Goal: Transaction & Acquisition: Book appointment/travel/reservation

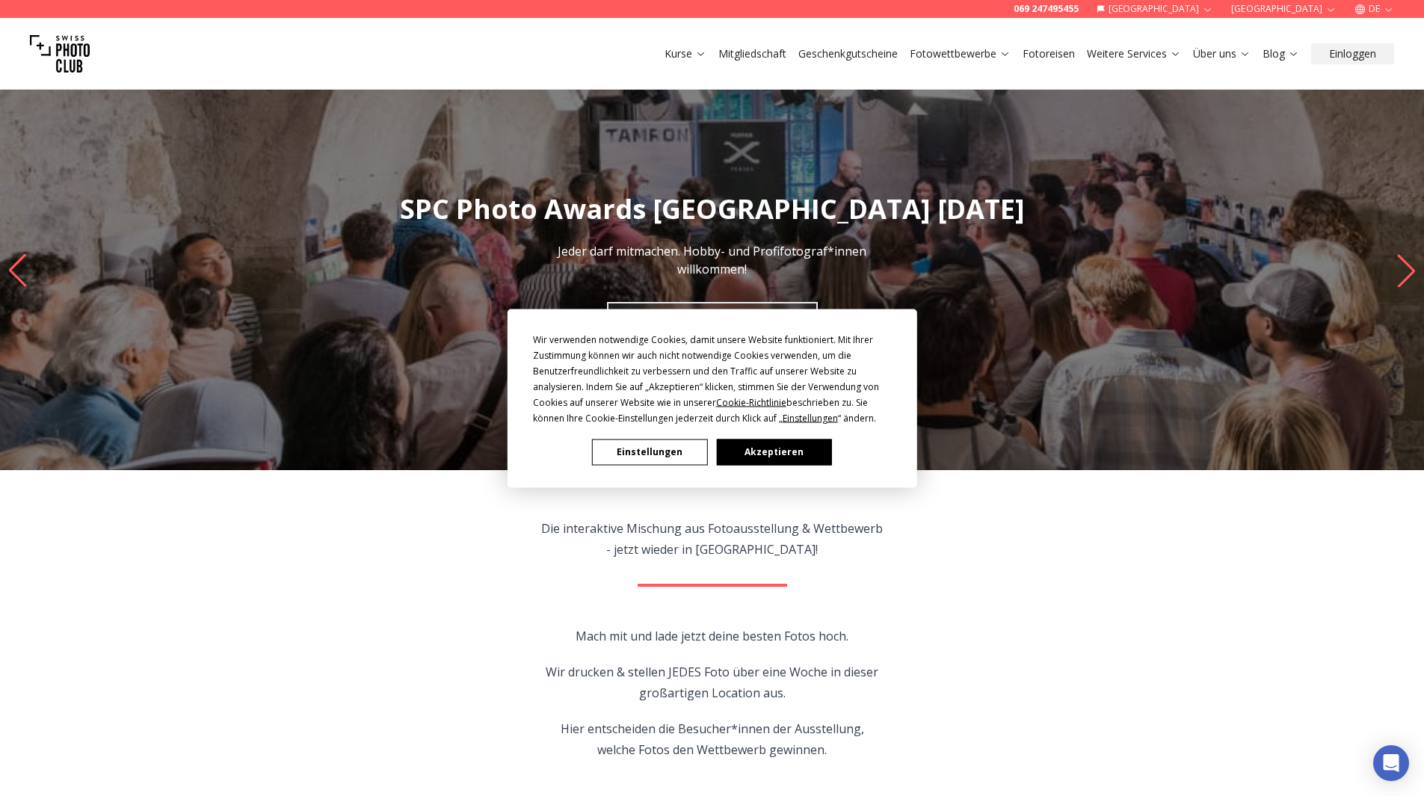
click at [740, 454] on button "Akzeptieren" at bounding box center [773, 452] width 115 height 26
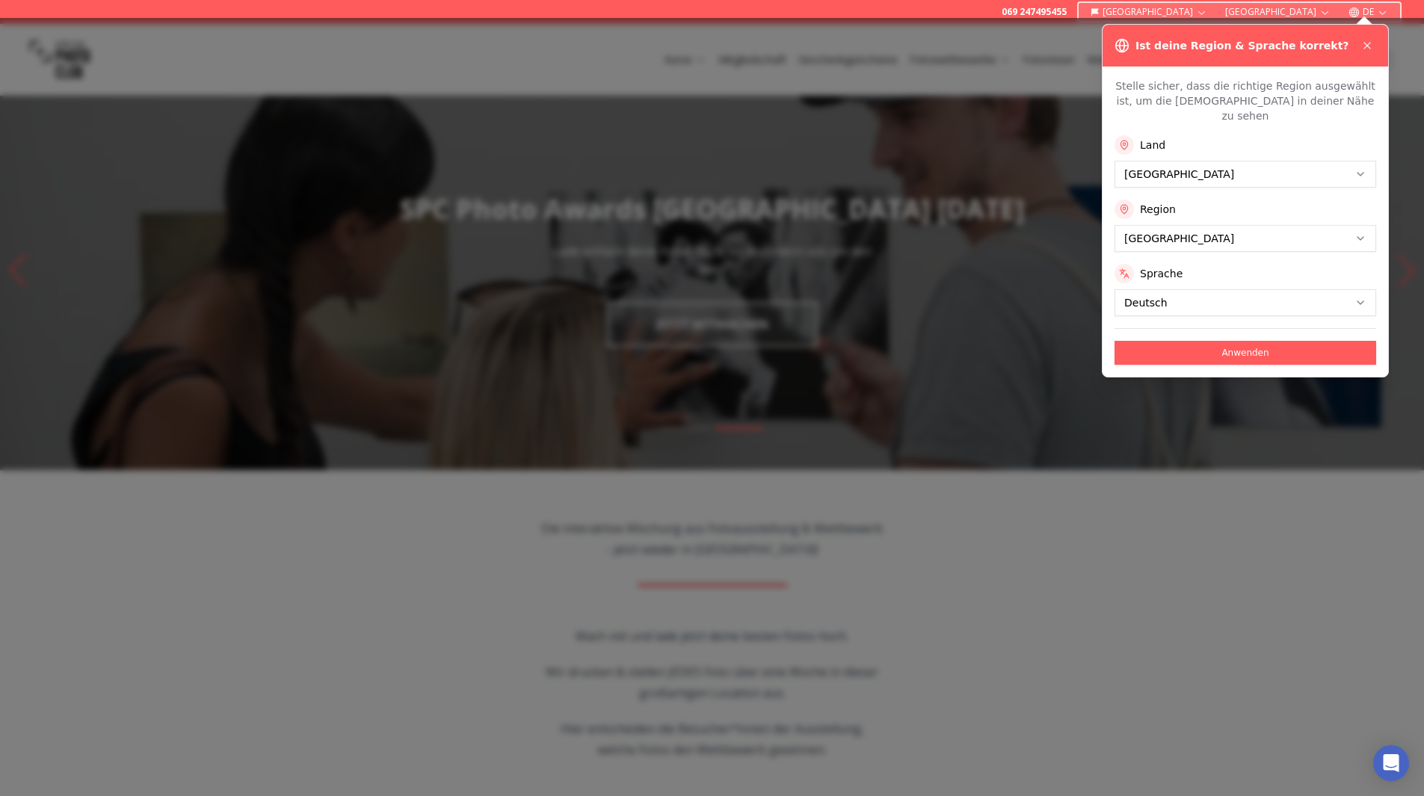
click at [1214, 341] on button "Anwenden" at bounding box center [1245, 353] width 262 height 24
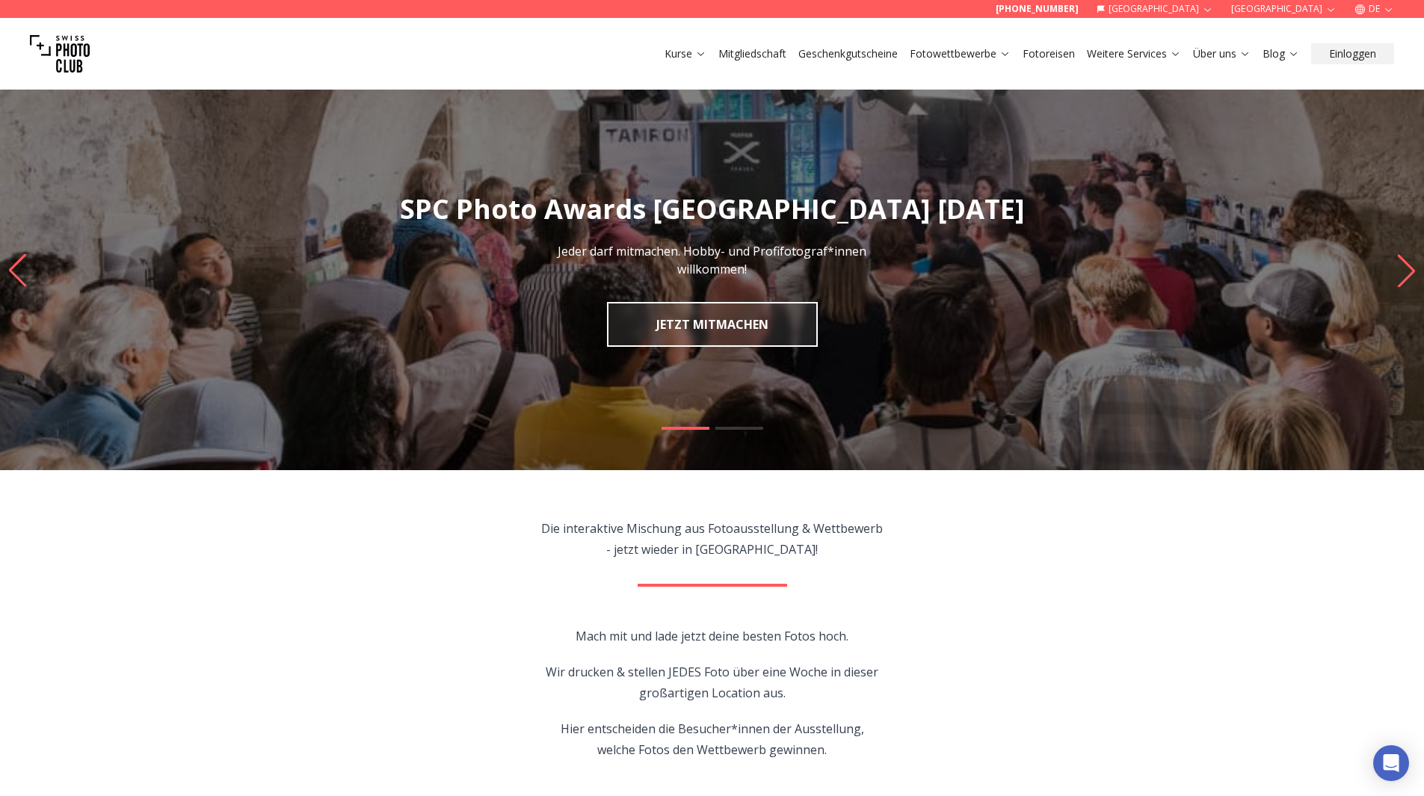
click at [1058, 56] on link "Fotoreisen" at bounding box center [1048, 53] width 52 height 15
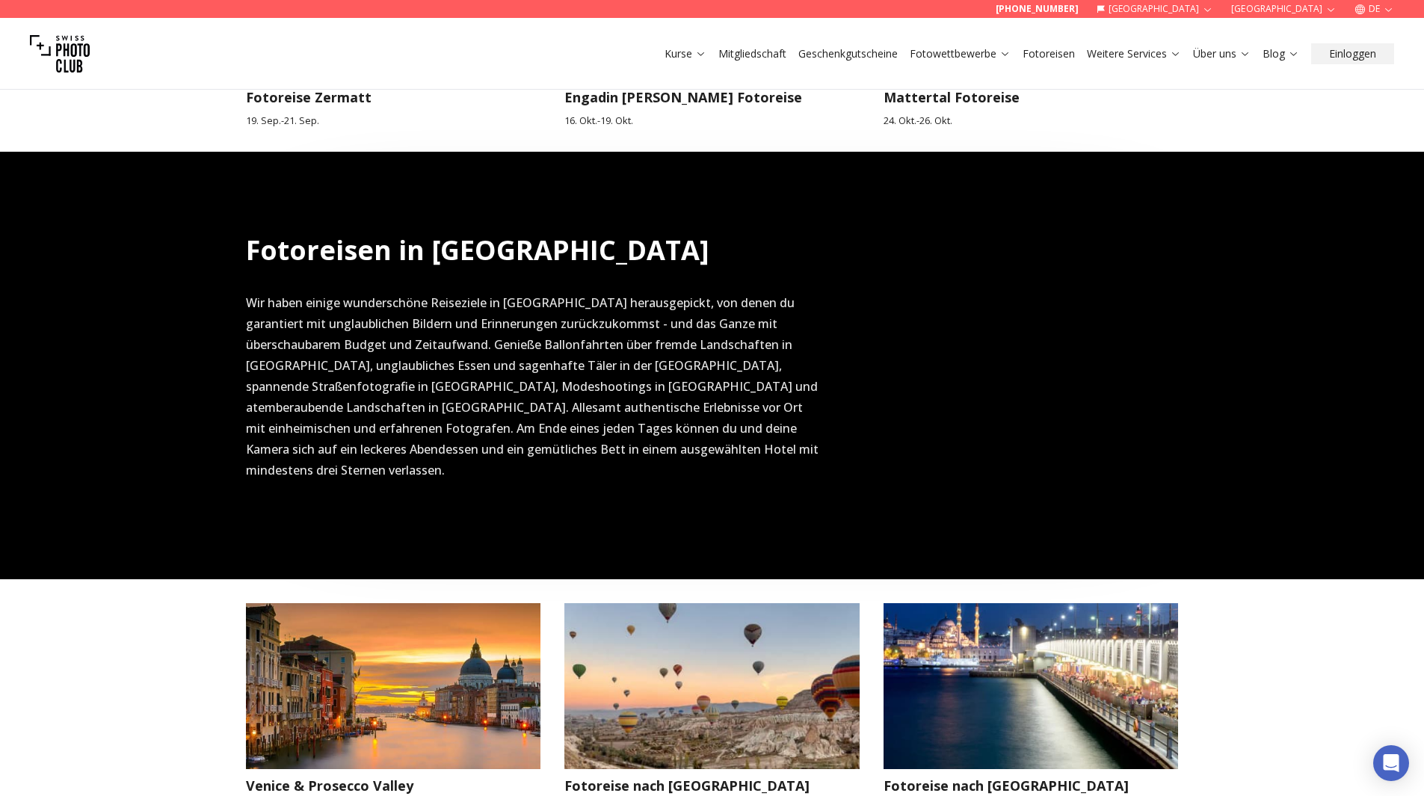
scroll to position [1196, 0]
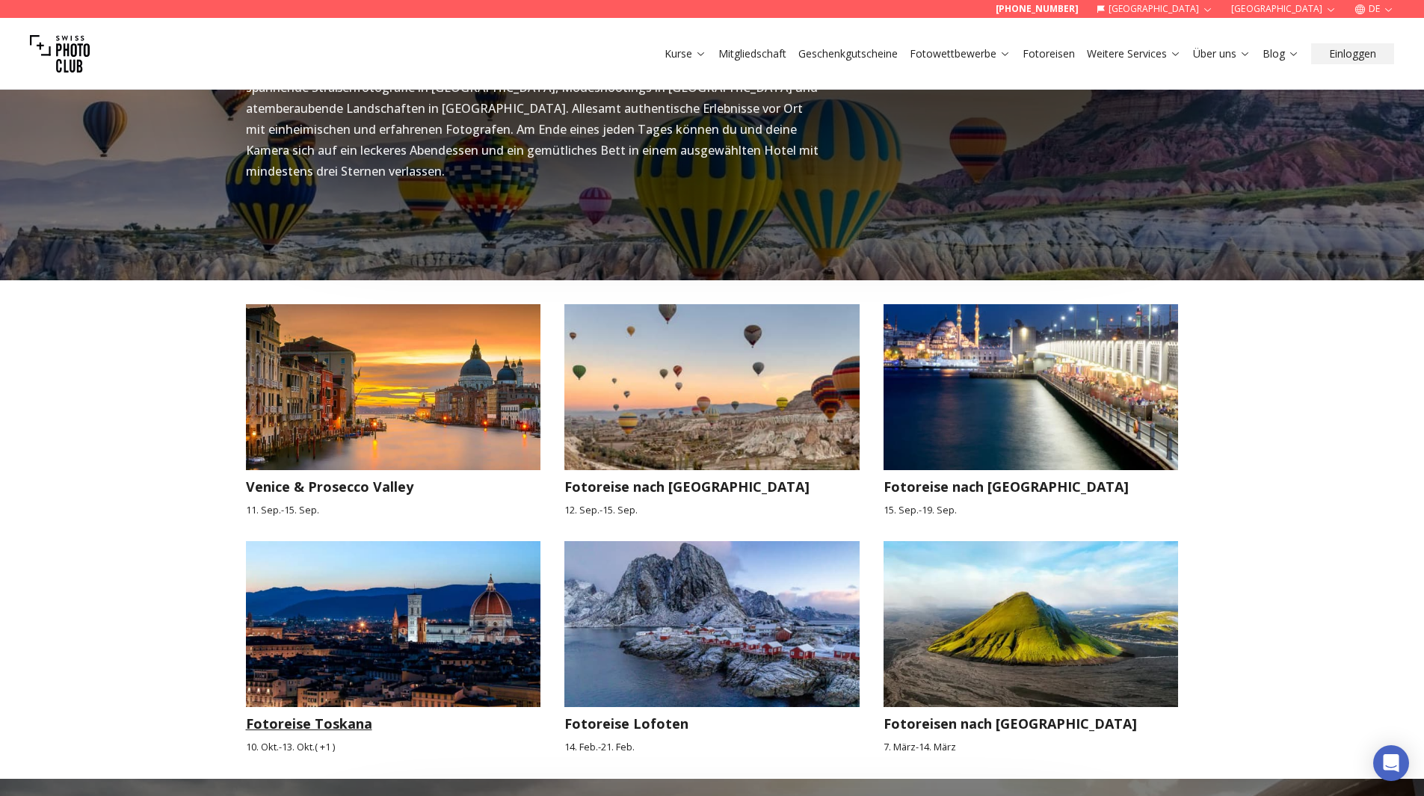
click at [451, 610] on img at bounding box center [393, 624] width 295 height 166
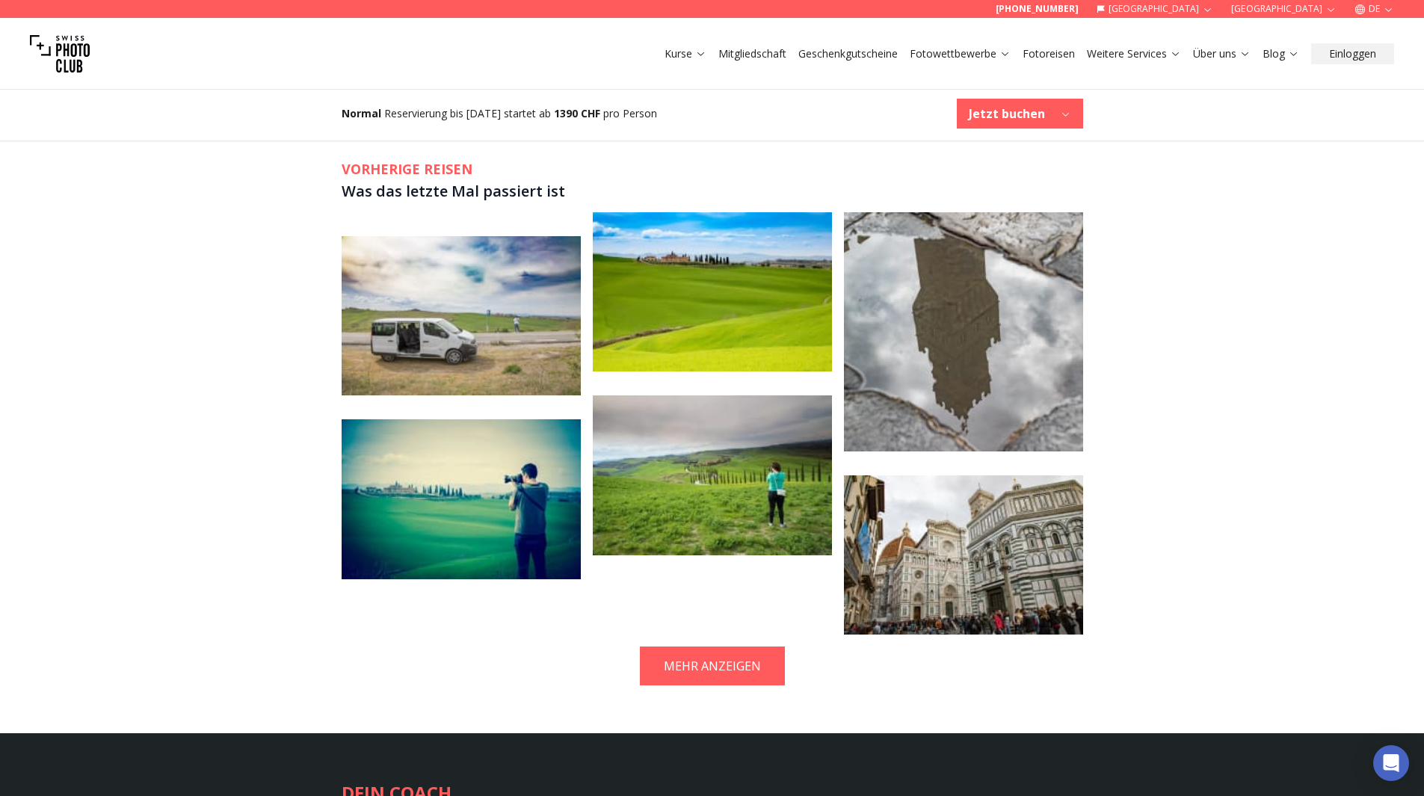
scroll to position [2840, 0]
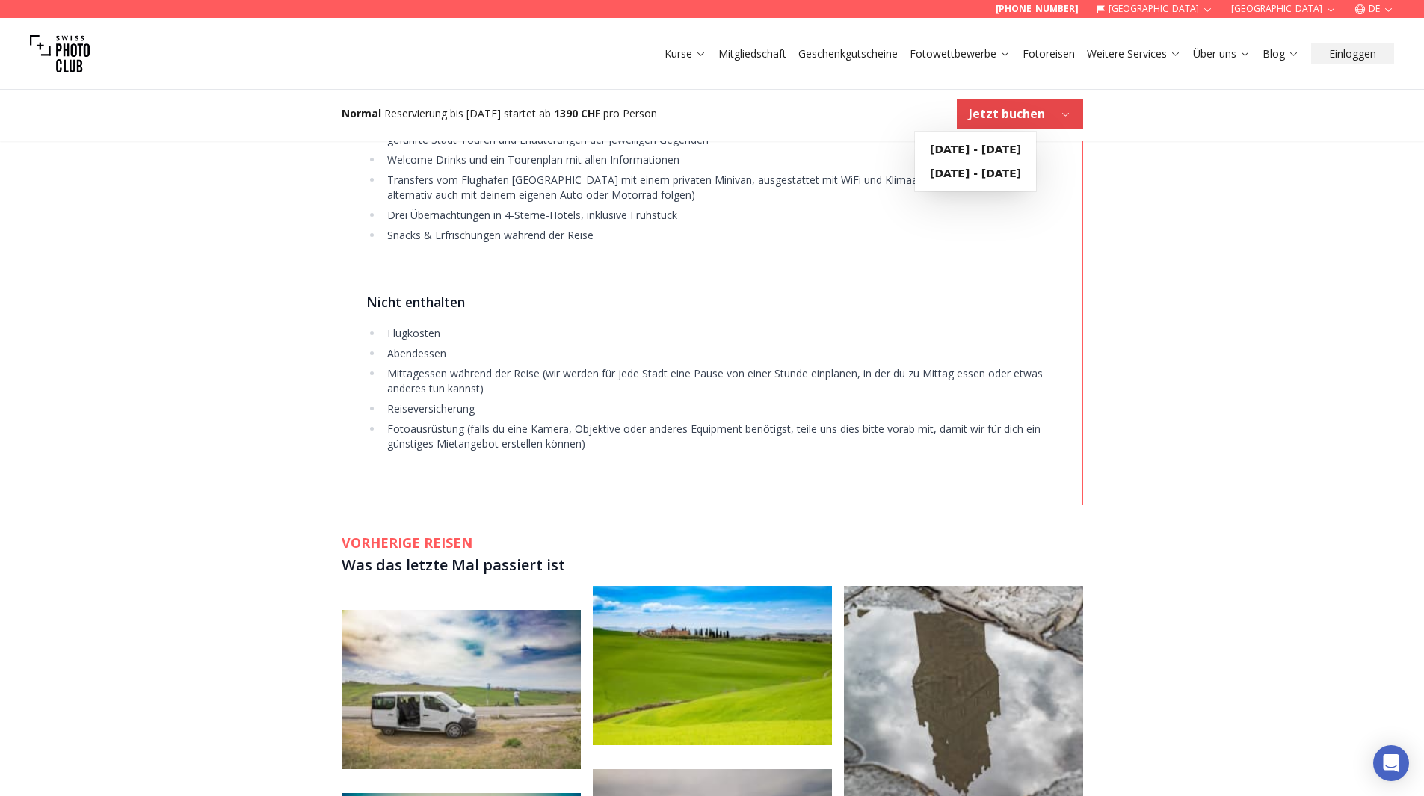
click at [1049, 121] on button "Jetzt buchen" at bounding box center [1020, 114] width 126 height 30
click at [1021, 173] on b "[DATE] - [DATE]" at bounding box center [975, 173] width 91 height 15
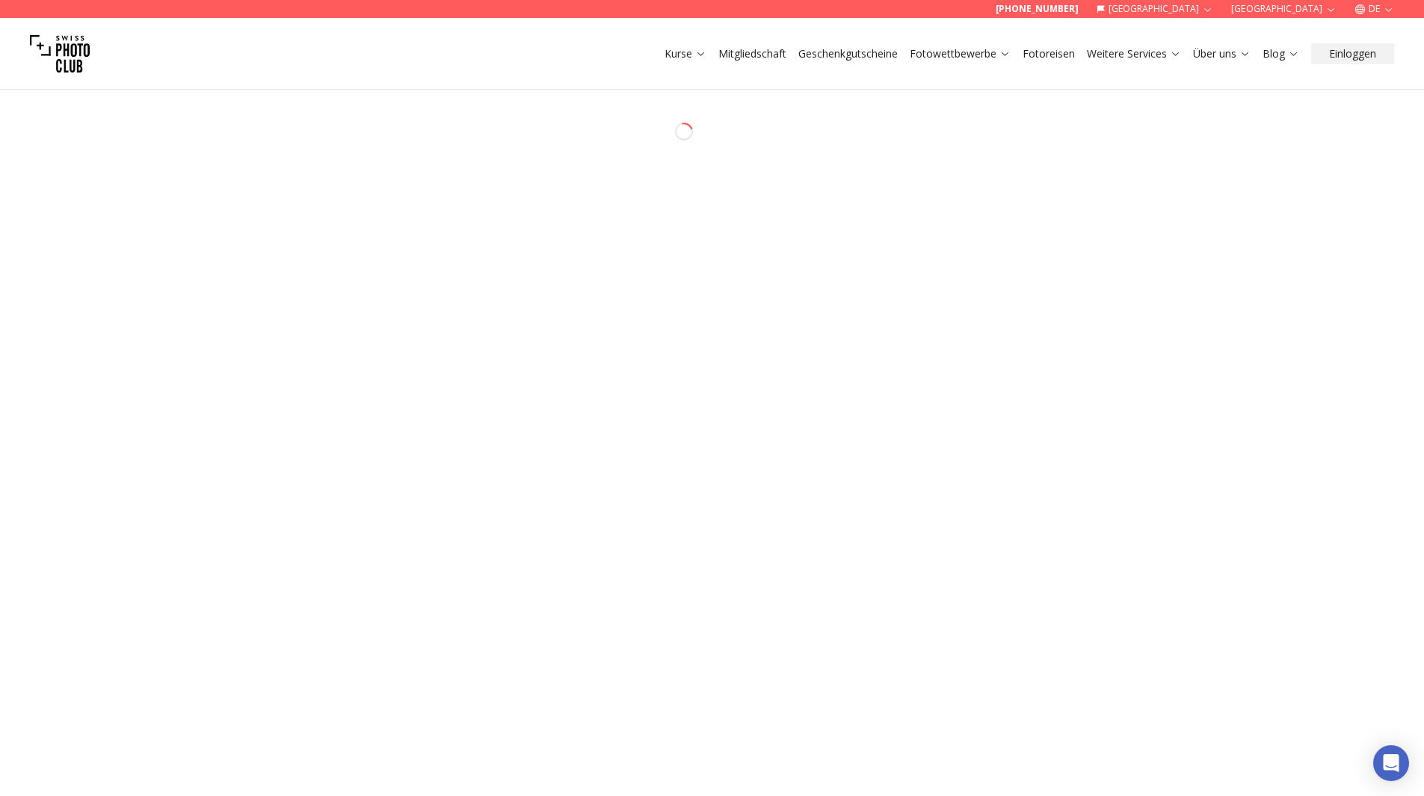
select select "*******"
